Goal: Use online tool/utility: Utilize a website feature to perform a specific function

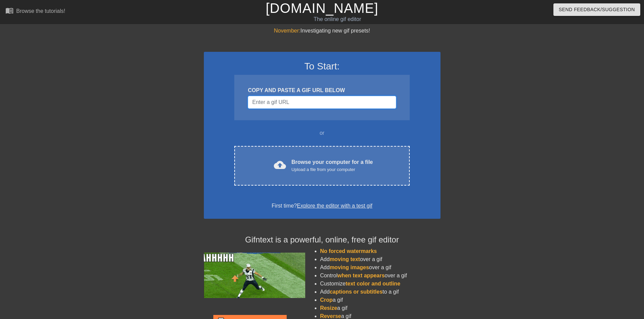
click at [306, 105] on input "Username" at bounding box center [322, 102] width 148 height 13
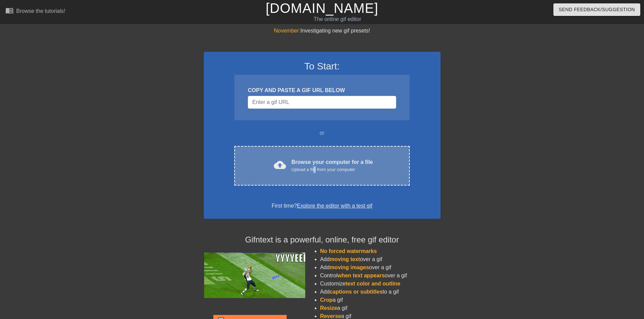
click at [316, 167] on div "Upload a file from your computer" at bounding box center [333, 169] width 82 height 7
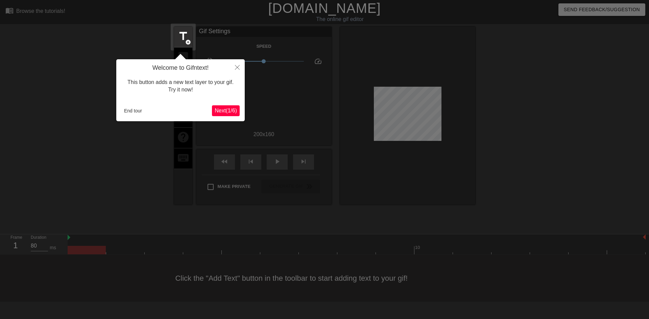
click at [221, 110] on span "Next ( 1 / 6 )" at bounding box center [226, 111] width 22 height 6
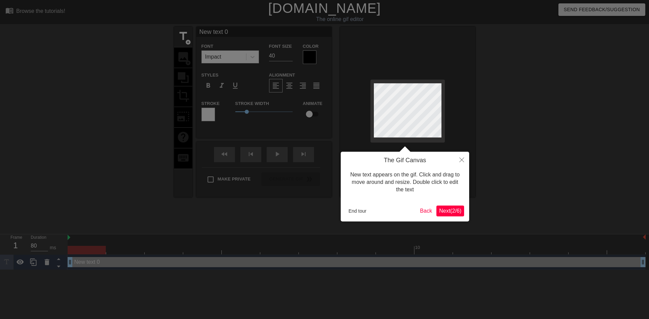
click at [458, 213] on span "Next ( 2 / 6 )" at bounding box center [450, 211] width 22 height 6
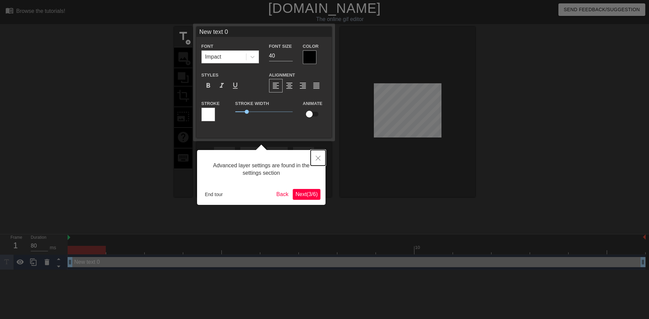
click at [321, 156] on button "Close" at bounding box center [318, 158] width 15 height 16
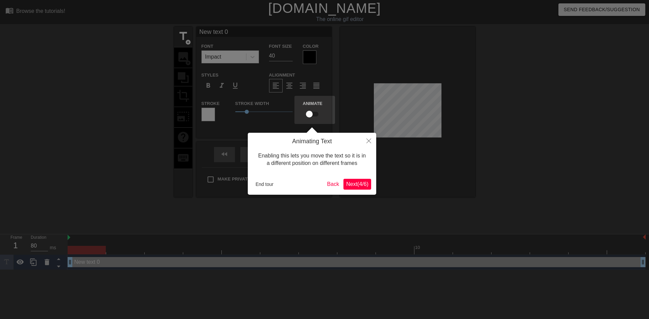
click at [366, 186] on span "Next ( 4 / 6 )" at bounding box center [357, 184] width 22 height 6
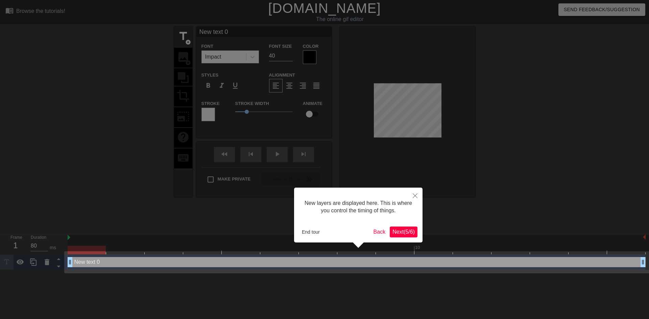
click at [400, 231] on span "Next ( 5 / 6 )" at bounding box center [404, 232] width 22 height 6
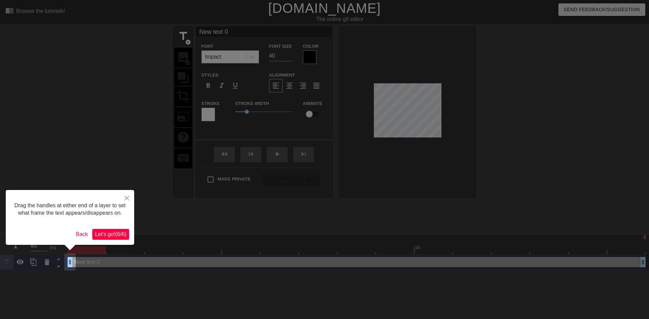
click at [113, 238] on button "Let's go! ( 6 / 6 )" at bounding box center [110, 234] width 37 height 11
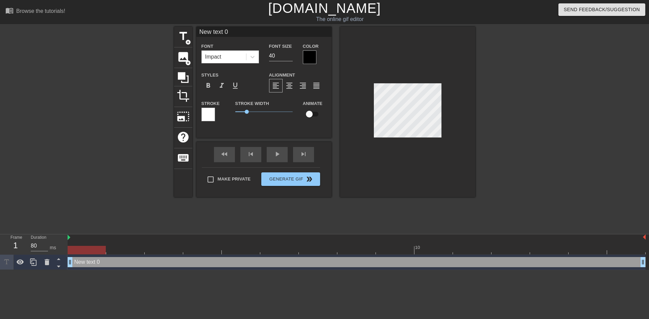
scroll to position [1, 2]
click at [369, 114] on div at bounding box center [407, 112] width 135 height 170
type input "Q"
type textarea "Q"
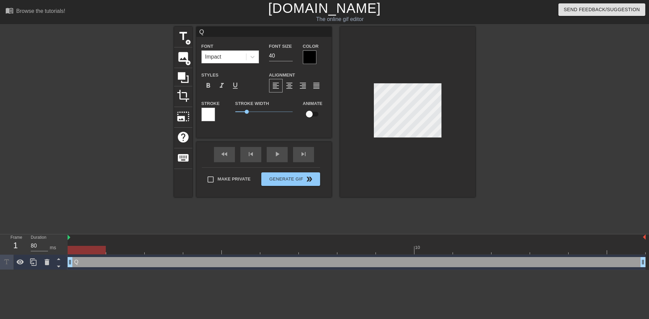
type input "Qu"
type textarea "Qu"
type input "Qui"
type textarea "Qui"
type input "Quin"
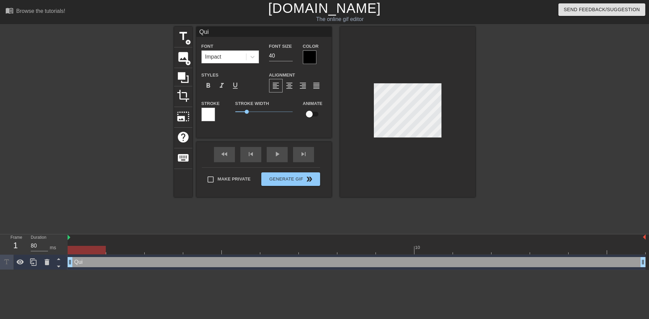
type textarea "Quin"
type input "Quini"
type textarea "Quini"
type input "Quinix"
type textarea "Quinix"
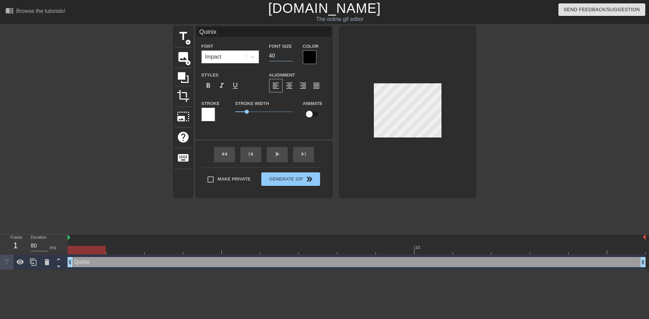
drag, startPoint x: 283, startPoint y: 56, endPoint x: 265, endPoint y: 56, distance: 18.3
click at [265, 56] on div "Font Size 40" at bounding box center [281, 53] width 34 height 22
type input "1"
type input "20"
click at [436, 162] on div at bounding box center [407, 112] width 135 height 170
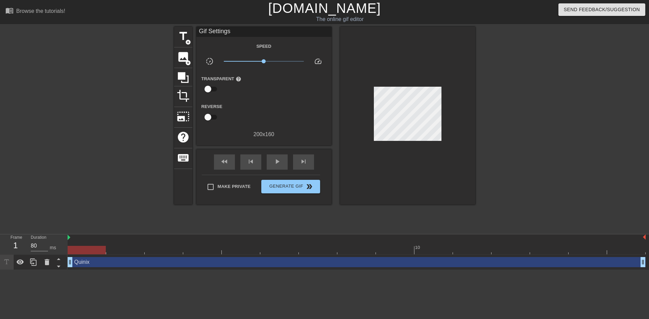
click at [502, 189] on div at bounding box center [534, 128] width 101 height 203
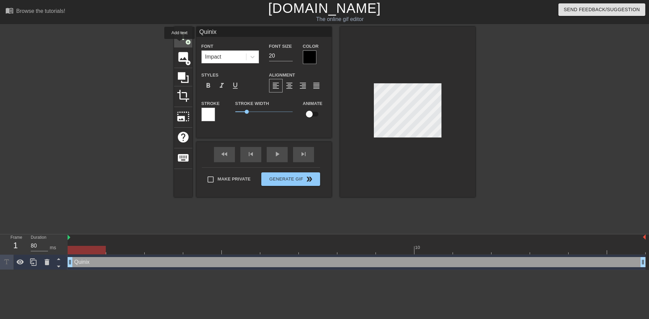
click at [187, 32] on span "title" at bounding box center [183, 36] width 13 height 13
type input "New text 1"
type input "40"
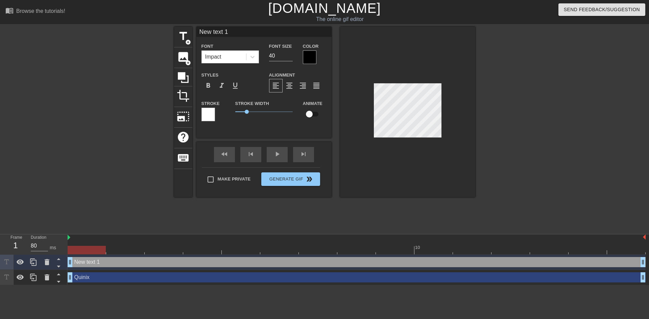
click at [453, 118] on div at bounding box center [407, 112] width 135 height 170
type input "Q"
type textarea "Q"
type input "Qu"
type textarea "Qu"
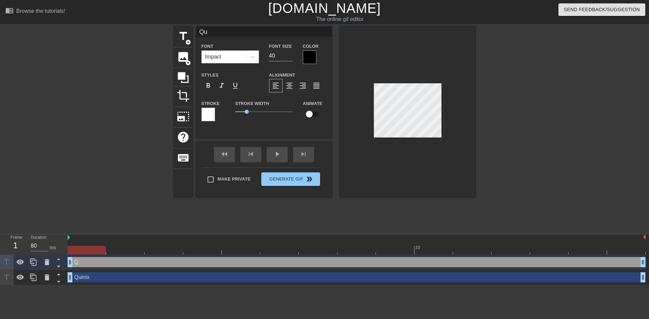
type input "Qui"
type textarea "Qui"
type input "Quin"
type textarea "Quin"
type input "Quini"
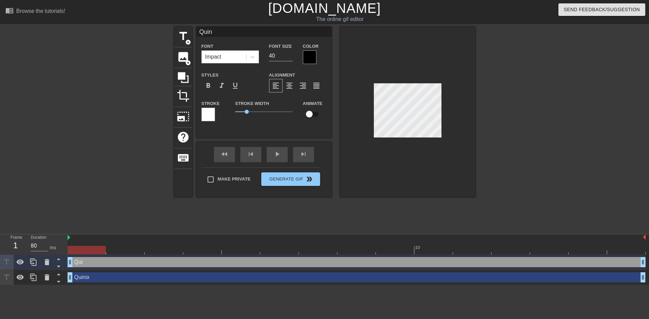
type textarea "Quini"
type input "Quinix"
type textarea "Quinix"
type input "Quinix"
type textarea "Quinix"
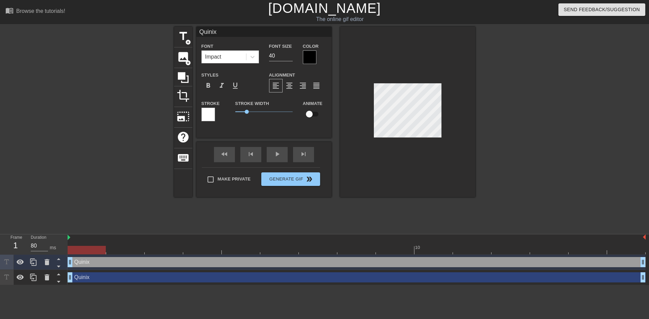
type input "Quinix c"
type textarea "Quinix c"
type input "Quinix ca"
type textarea "Quinix ca"
type input "Quinix can"
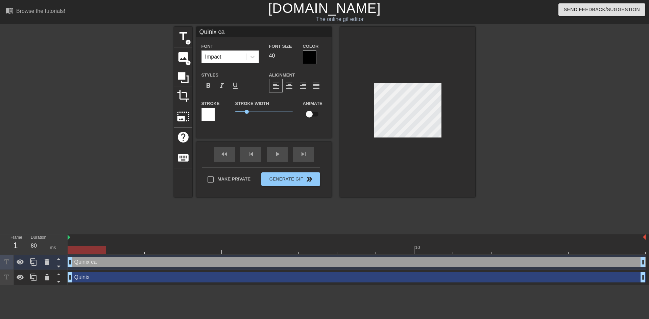
type textarea "Quinix can"
type input "Quinix can"
type textarea "Quinix can"
type input "Quinix can g"
type textarea "Quinix can g"
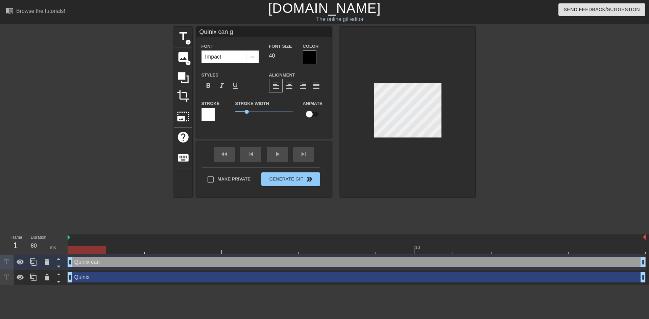
type input "Quinix can ga"
type textarea "Quinix can gam"
type input "Quinix can game"
type textarea "Quinix can game"
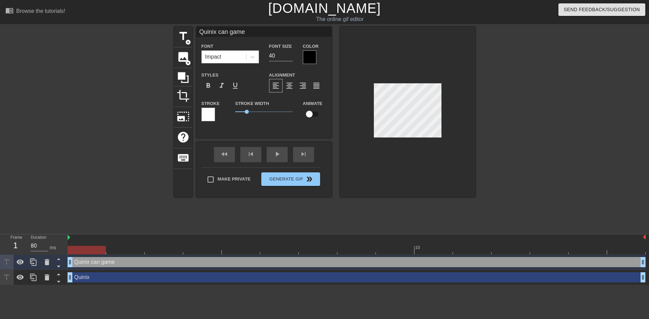
type input "Quinix can game?"
type textarea "Quinix can game?"
click at [287, 59] on input "40" at bounding box center [281, 55] width 24 height 11
type input "4"
type input "25"
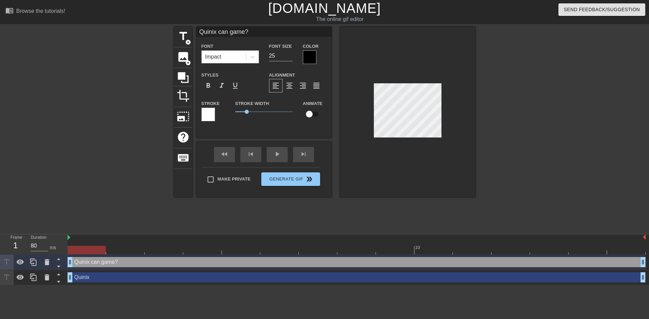
drag, startPoint x: 596, startPoint y: 191, endPoint x: 541, endPoint y: 168, distance: 59.4
click at [594, 190] on div "title add_circle image add_circle crop photo_size_select_large help keyboard Qu…" at bounding box center [324, 128] width 649 height 203
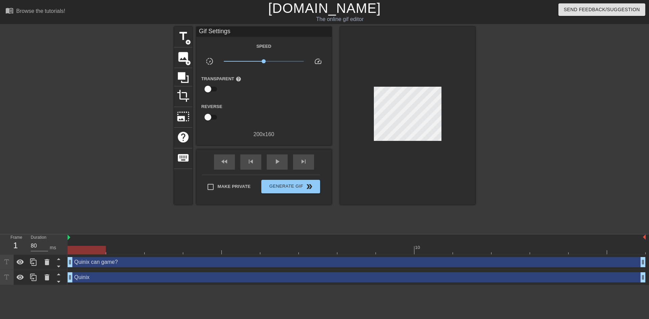
click at [536, 152] on div at bounding box center [534, 128] width 101 height 203
click at [304, 186] on span "Generate Gif double_arrow" at bounding box center [290, 186] width 53 height 8
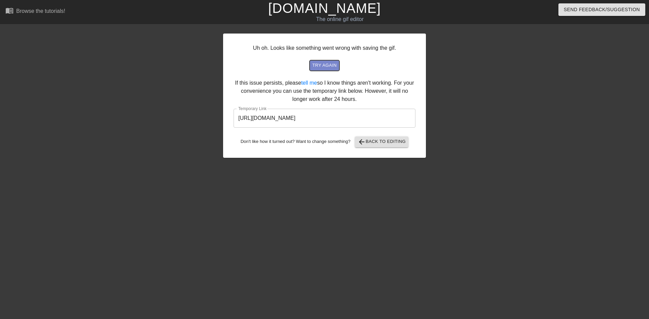
click at [328, 66] on span "try again" at bounding box center [325, 66] width 24 height 8
click at [391, 119] on input "https://www.gifntext.com/temp_generations/iPB5rHcM.gif" at bounding box center [325, 118] width 182 height 19
drag, startPoint x: 391, startPoint y: 119, endPoint x: 208, endPoint y: 115, distance: 182.7
click at [208, 115] on div "Uh oh. Looks like something went wrong with saving the gif. try again If this i…" at bounding box center [324, 128] width 649 height 203
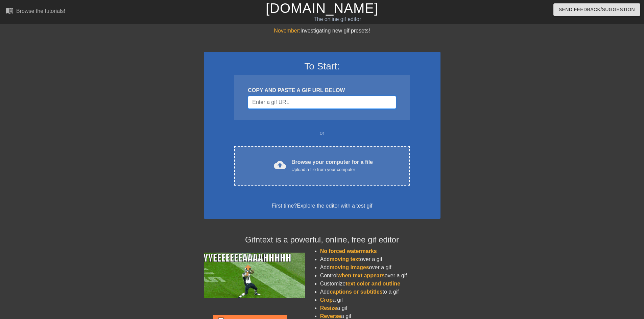
click at [333, 98] on input "Username" at bounding box center [322, 102] width 148 height 13
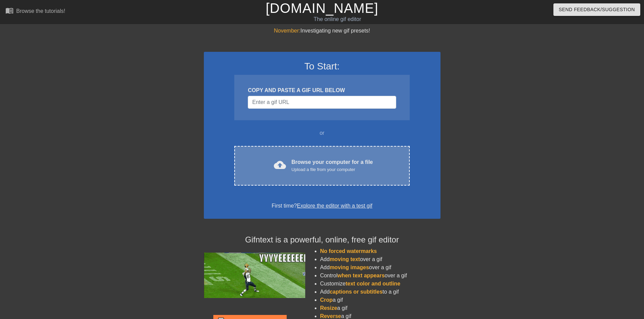
click at [323, 154] on div "cloud_upload Browse your computer for a file Upload a file from your computer C…" at bounding box center [321, 166] width 175 height 40
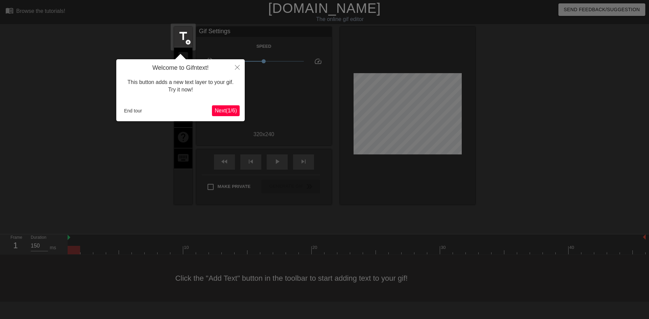
click at [235, 110] on span "Next ( 1 / 6 )" at bounding box center [226, 111] width 22 height 6
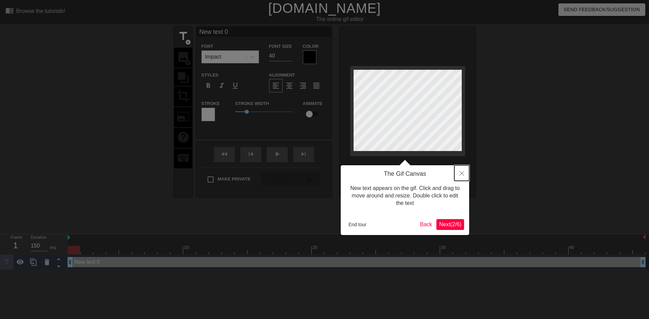
click at [462, 173] on icon "Close" at bounding box center [462, 173] width 5 height 5
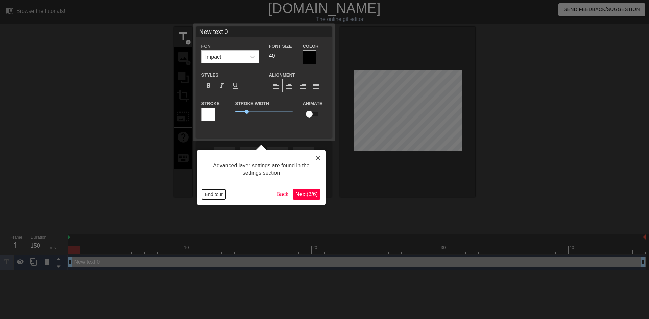
click at [215, 192] on button "End tour" at bounding box center [213, 194] width 23 height 10
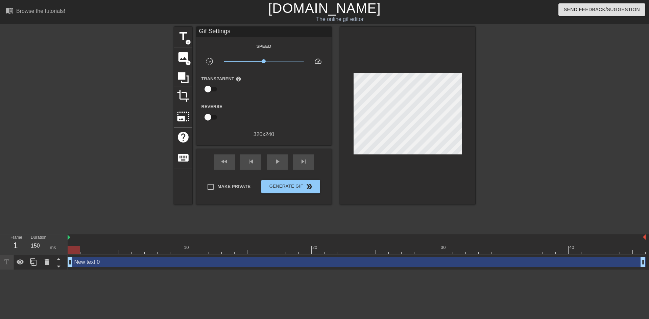
click at [493, 185] on div at bounding box center [534, 128] width 101 height 203
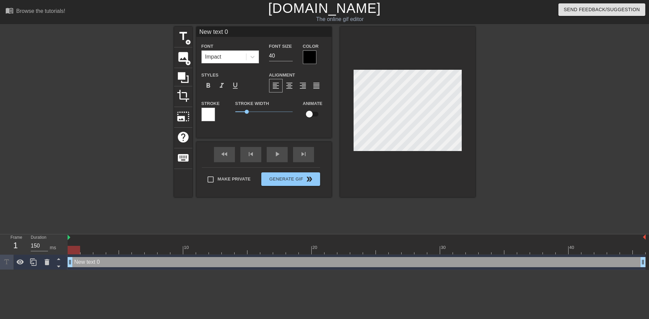
scroll to position [1, 2]
type input "New text"
type textarea "New text"
type input "New text"
type textarea "New text"
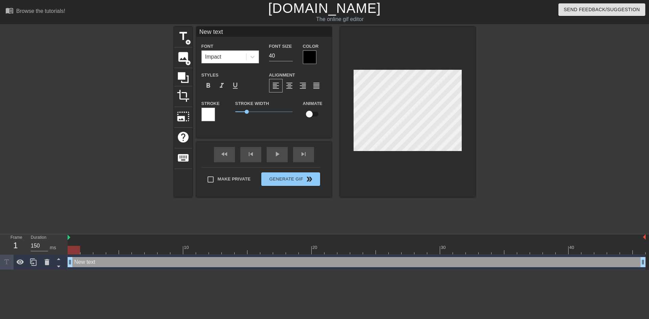
type input "New tex"
type textarea "New tex"
type input "New te"
type textarea "New te"
type input "New t"
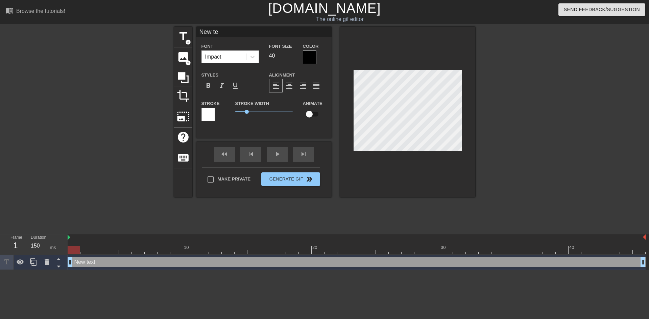
type textarea "New t"
type input "New"
type textarea "New"
type input "New"
type textarea "New"
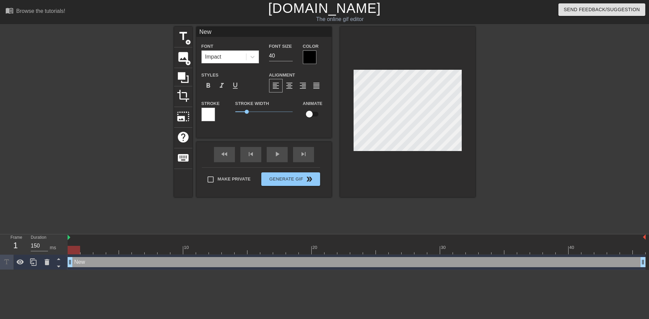
type input "Ne"
type textarea "Ne"
type input "N"
type textarea "N"
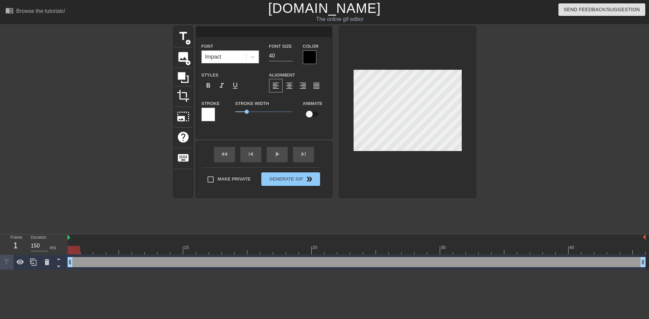
type input "q"
type textarea "q"
type input "qu"
type textarea "qu"
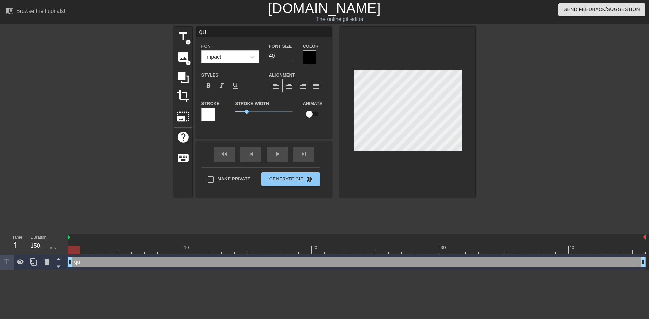
type input "qui"
type textarea "qui"
type input "quin"
type textarea "quin"
type input "quina"
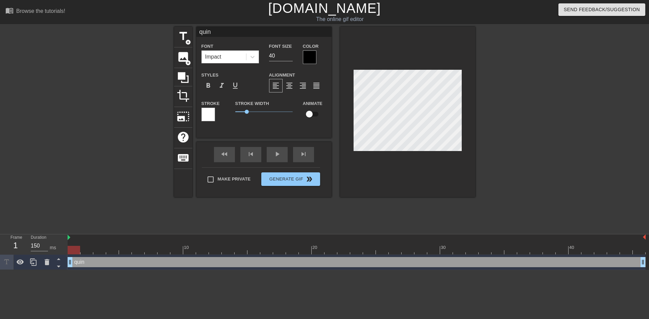
type textarea "quina"
type input "quinam"
type textarea "quinam"
type input "quinamo"
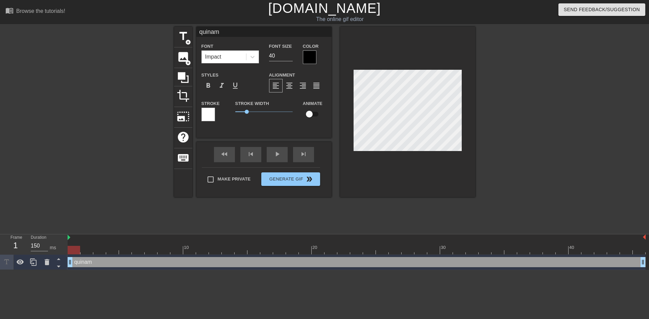
type textarea "quinamo"
type input "quinam"
type textarea "quinam"
type input "quina"
type textarea "quina"
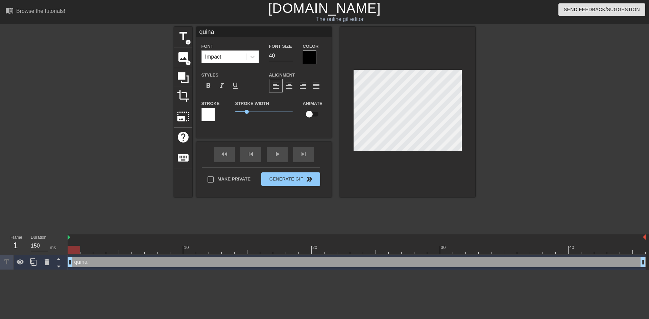
type input "quin"
type textarea "quin"
type input "[PERSON_NAME]"
type textarea "[PERSON_NAME]"
type input "quinna"
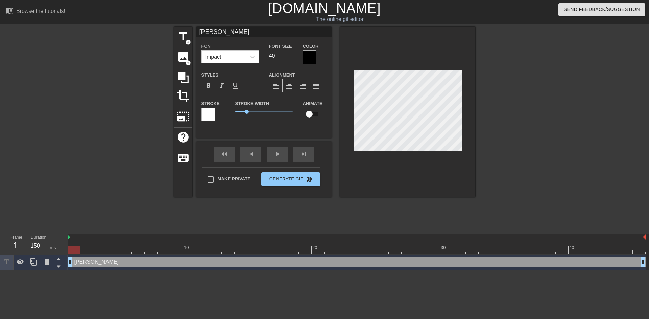
type textarea "quinna"
type input "quinnam"
type textarea "quinnam"
type input "quinnamo"
type textarea "quinnamo"
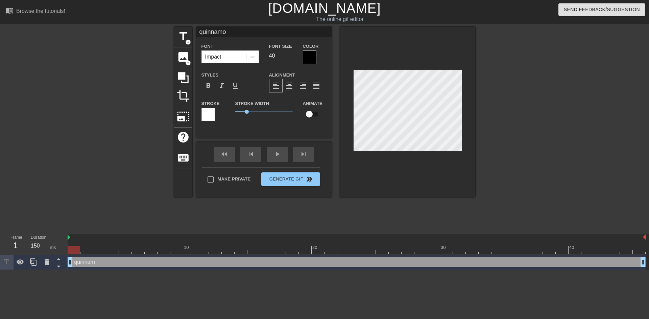
scroll to position [1, 2]
type input "quinnamon"
type textarea "quinnamon"
drag, startPoint x: 530, startPoint y: 143, endPoint x: 472, endPoint y: 130, distance: 59.7
click at [528, 143] on div at bounding box center [534, 128] width 101 height 203
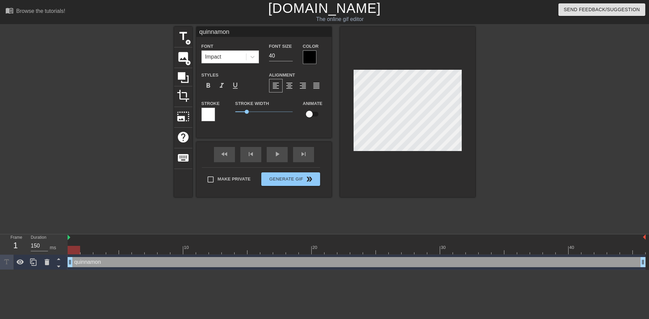
click at [522, 162] on div at bounding box center [534, 128] width 101 height 203
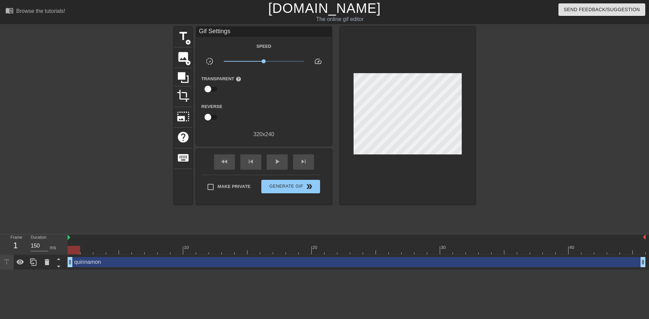
click at [510, 130] on div at bounding box center [534, 128] width 101 height 203
drag, startPoint x: 289, startPoint y: 186, endPoint x: 302, endPoint y: 190, distance: 13.7
click at [289, 185] on span "Generate Gif double_arrow" at bounding box center [290, 186] width 53 height 8
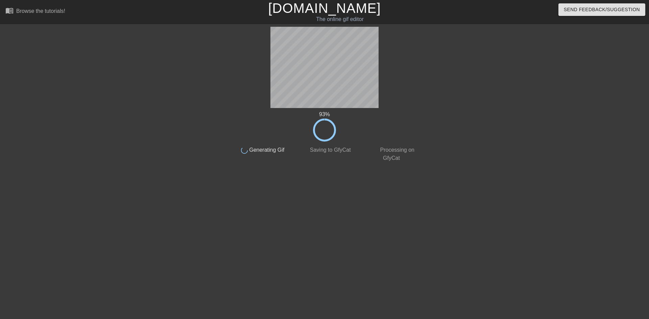
click at [492, 233] on html "menu_book Browse the tutorials! [DOMAIN_NAME] The online gif editor Send Feedba…" at bounding box center [324, 116] width 649 height 233
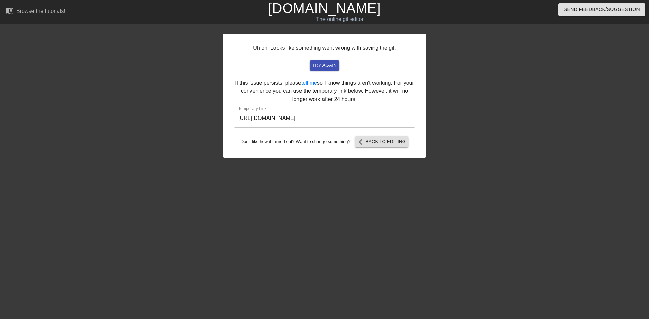
click at [389, 119] on input "[URL][DOMAIN_NAME]" at bounding box center [325, 118] width 182 height 19
drag, startPoint x: 386, startPoint y: 122, endPoint x: 218, endPoint y: 129, distance: 167.6
click at [218, 129] on div "Uh oh. Looks like something went wrong with saving the gif. try again If this i…" at bounding box center [324, 128] width 649 height 203
